Goal: Navigation & Orientation: Find specific page/section

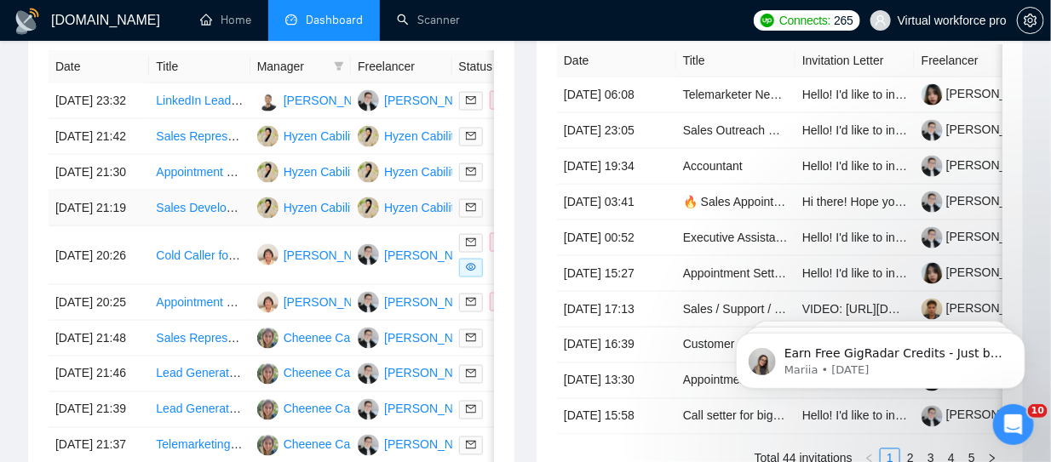
scroll to position [426, 0]
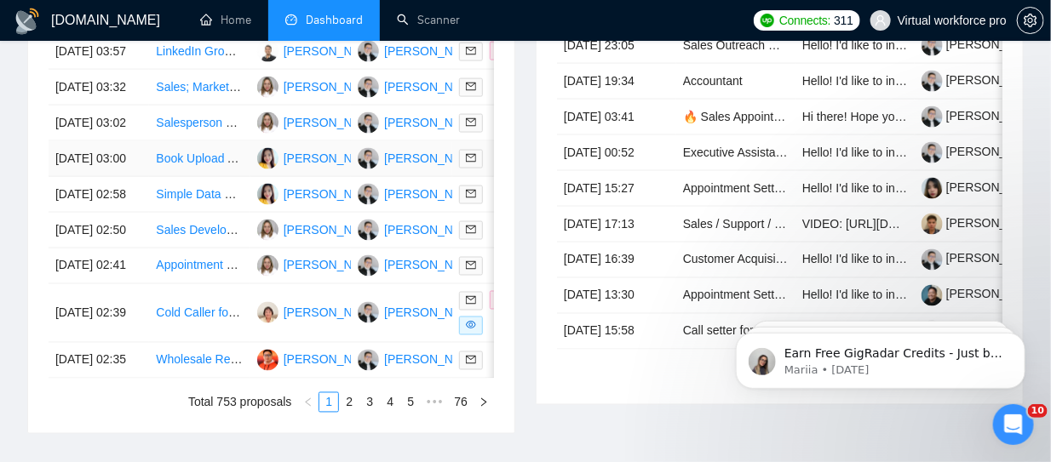
scroll to position [1022, 0]
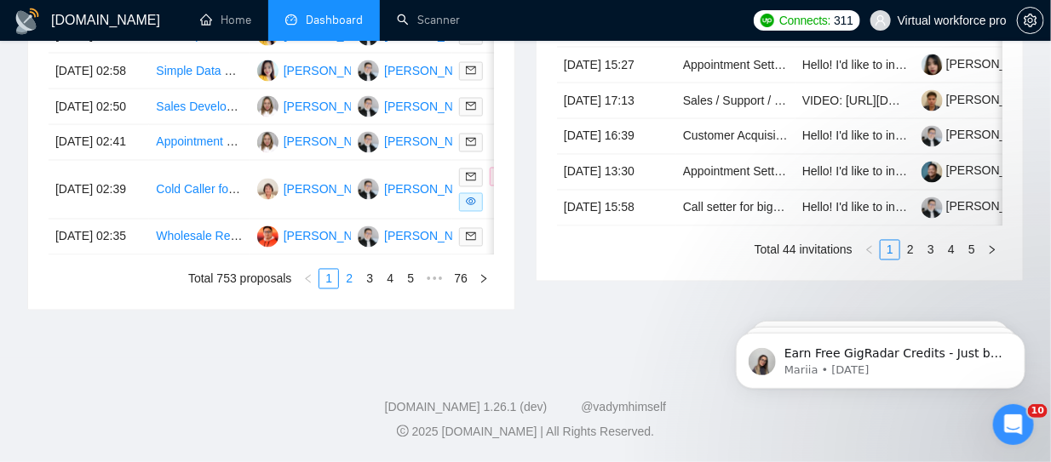
click at [354, 289] on link "2" at bounding box center [349, 279] width 19 height 19
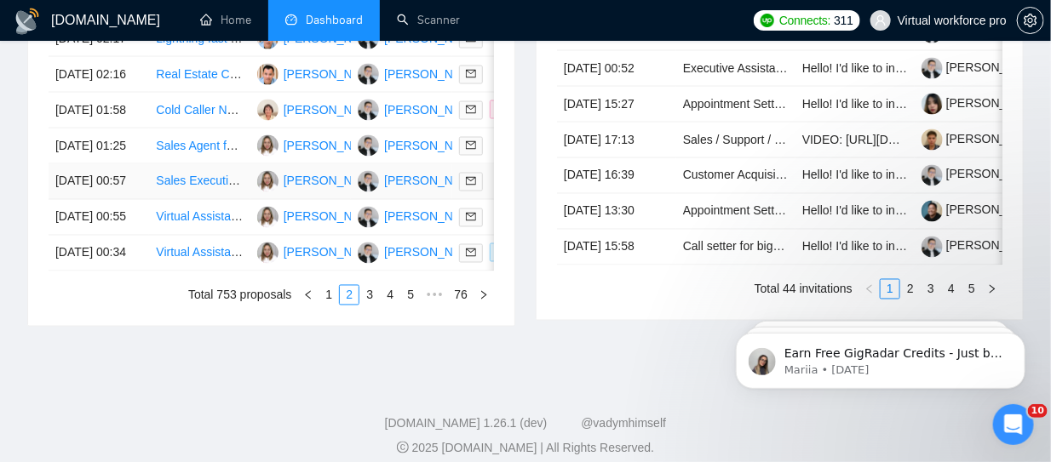
scroll to position [1107, 0]
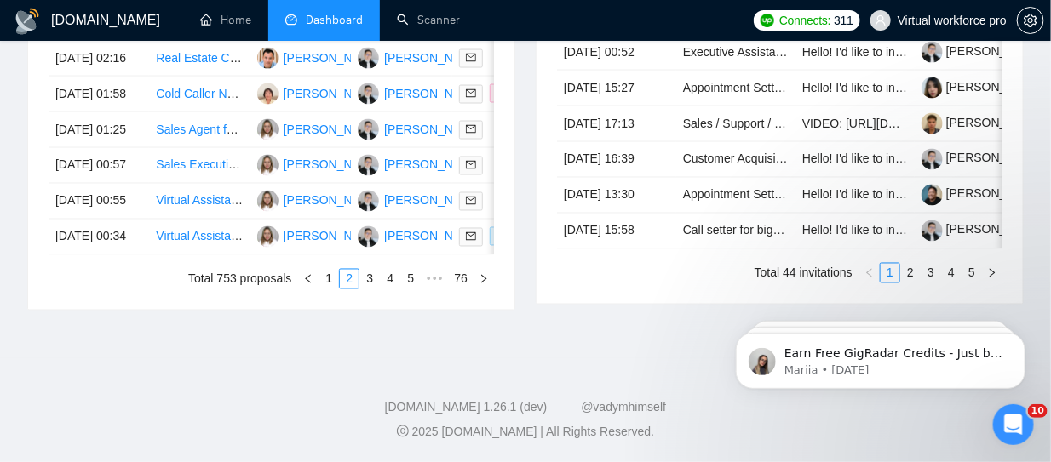
click at [372, 289] on link "3" at bounding box center [369, 279] width 19 height 19
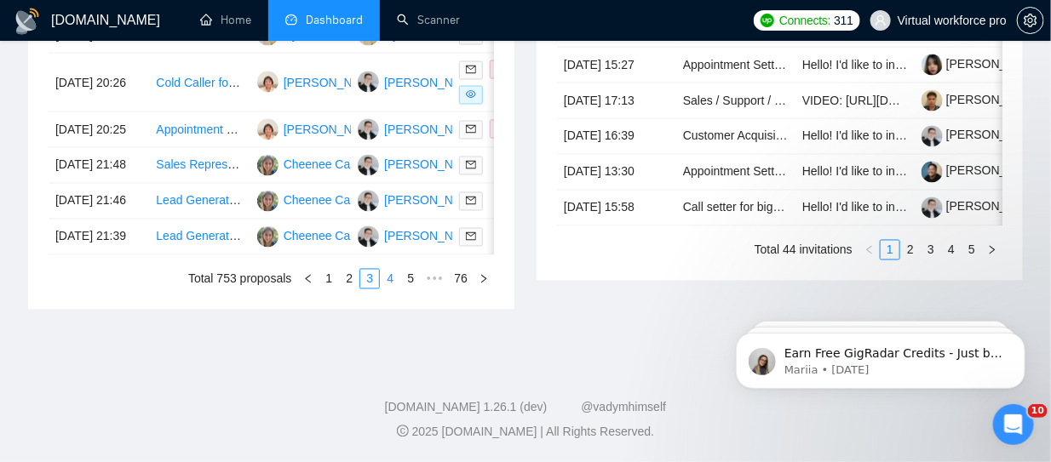
click at [392, 289] on link "4" at bounding box center [390, 279] width 19 height 19
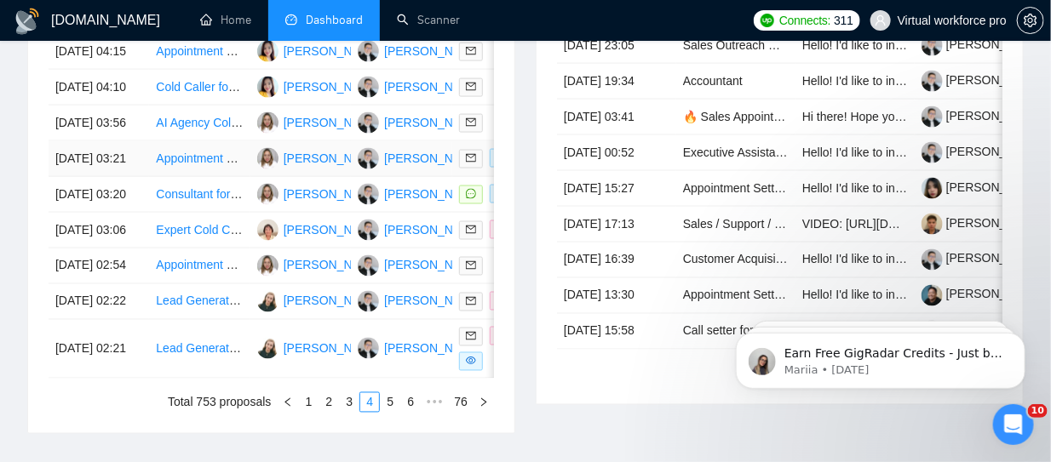
scroll to position [1126, 0]
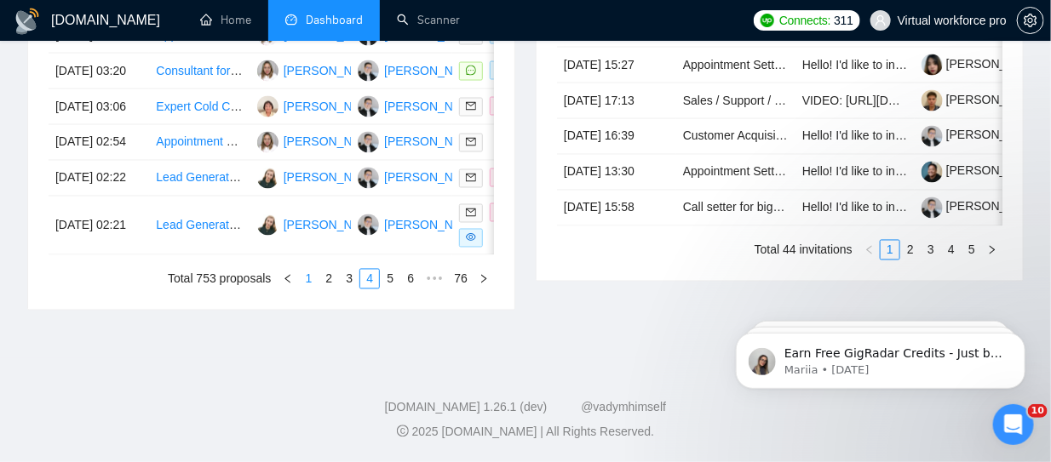
click at [307, 284] on link "1" at bounding box center [308, 279] width 19 height 19
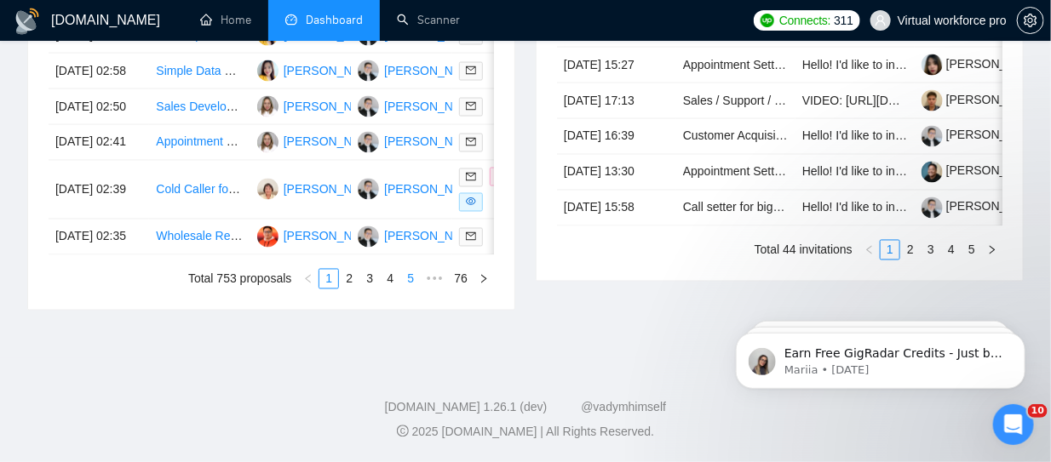
click at [416, 280] on link "5" at bounding box center [410, 279] width 19 height 19
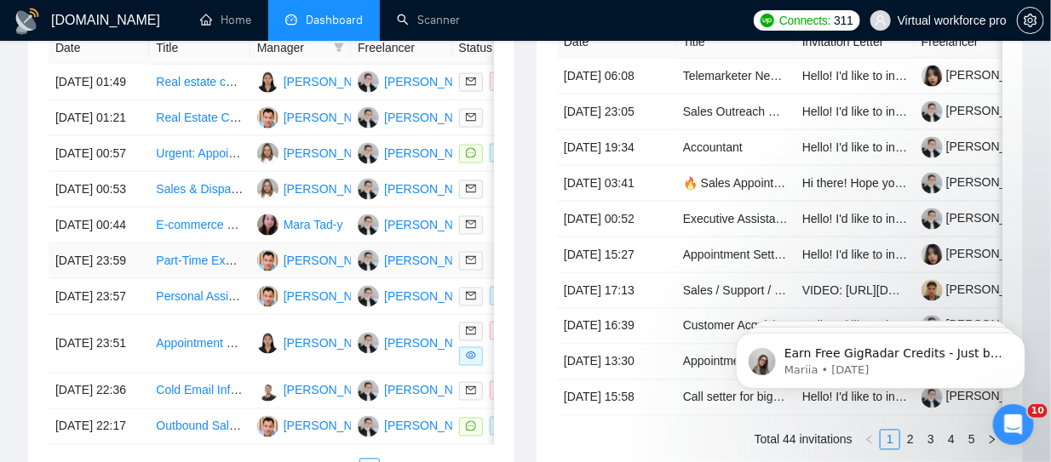
scroll to position [870, 0]
